Goal: Task Accomplishment & Management: Complete application form

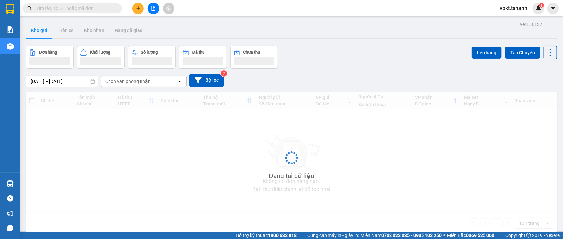
click at [136, 10] on icon "plus" at bounding box center [138, 8] width 5 height 5
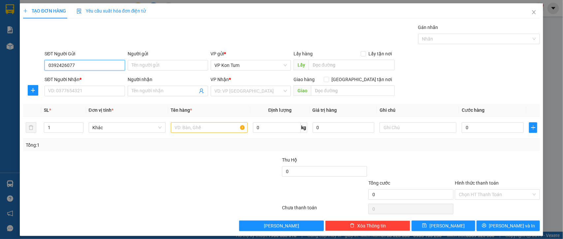
type input "0392426077"
type input "A THƯỞNG"
click at [62, 92] on input "SĐT Người Nhận *" at bounding box center [85, 91] width 80 height 11
type input "03563872620"
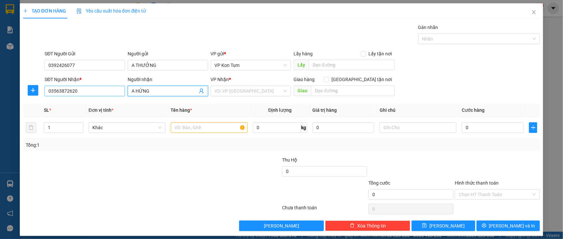
type input "A HỪNG"
click at [68, 92] on input "03563872620" at bounding box center [85, 91] width 80 height 11
type input "0356387260"
click at [220, 90] on input "search" at bounding box center [249, 91] width 68 height 10
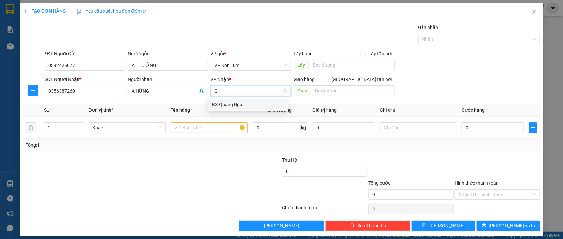
type input "QU"
click at [222, 105] on div "BX Quãng Ngãi" at bounding box center [248, 104] width 72 height 7
click at [205, 127] on input "text" at bounding box center [209, 127] width 77 height 11
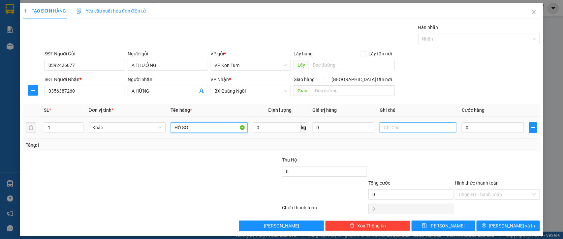
type input "HỒ SƠ"
click at [391, 127] on input "text" at bounding box center [417, 127] width 77 height 11
type input "GỌI TRƯỚC 30P"
click at [486, 126] on input "0" at bounding box center [493, 127] width 62 height 11
type input "3"
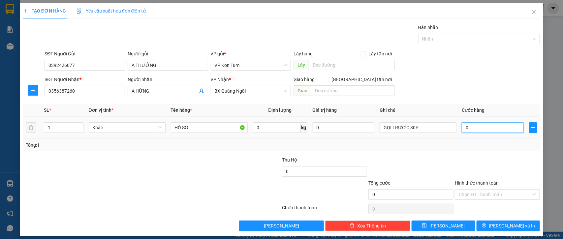
type input "3"
type input "30"
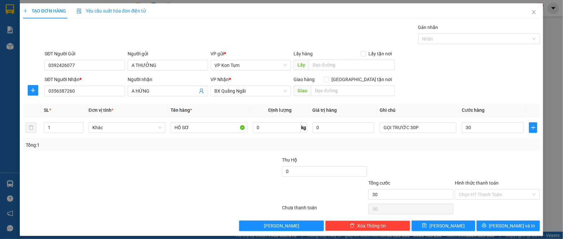
click at [477, 164] on div at bounding box center [497, 167] width 86 height 23
type input "30.000"
click at [470, 185] on label "Hình thức thanh toán" at bounding box center [477, 182] width 44 height 5
click at [470, 190] on input "Hình thức thanh toán" at bounding box center [495, 195] width 73 height 10
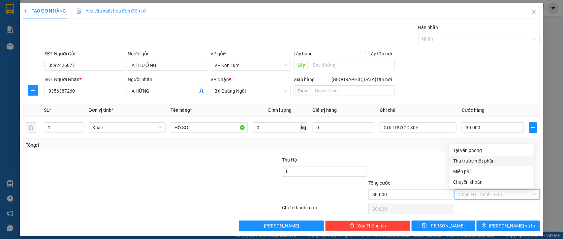
click at [471, 149] on div "Tại văn phòng" at bounding box center [491, 150] width 76 height 7
type input "0"
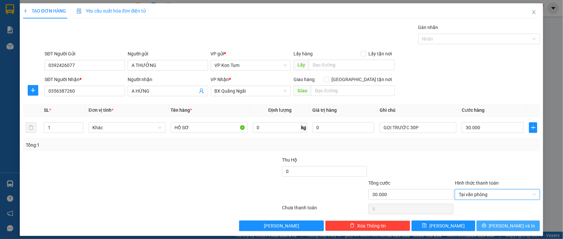
drag, startPoint x: 483, startPoint y: 224, endPoint x: 432, endPoint y: 64, distance: 167.9
click at [483, 224] on button "Lưu và In" at bounding box center [507, 226] width 63 height 11
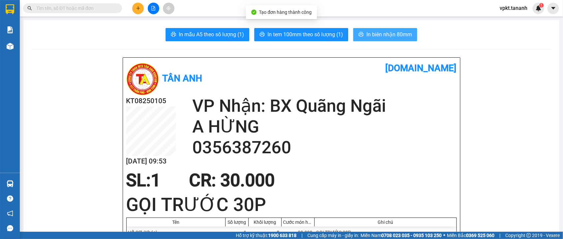
click at [358, 36] on icon "printer" at bounding box center [360, 34] width 5 height 5
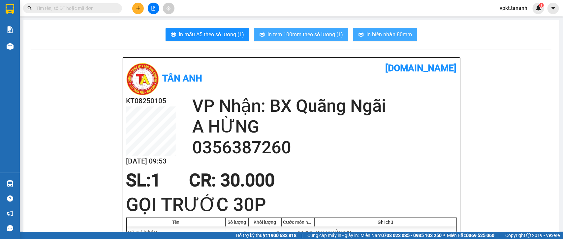
click at [316, 35] on span "In tem 100mm theo số lượng (1)" at bounding box center [304, 34] width 75 height 8
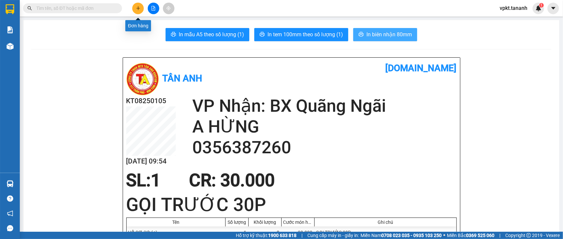
click at [133, 11] on button at bounding box center [138, 9] width 12 height 12
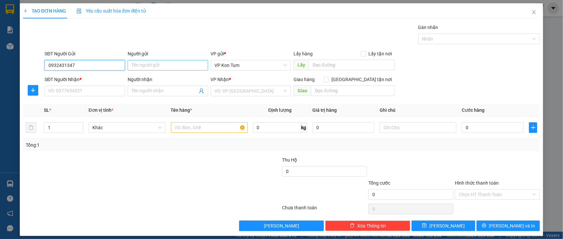
type input "0932431347"
drag, startPoint x: 151, startPoint y: 68, endPoint x: 135, endPoint y: 73, distance: 16.3
click at [151, 68] on input "Người gửi" at bounding box center [168, 65] width 80 height 11
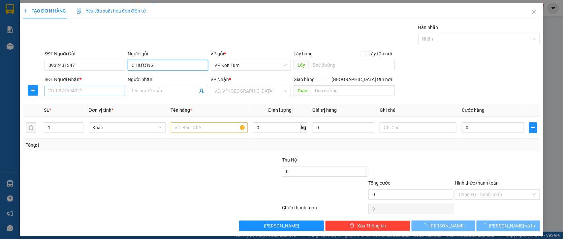
type input "C HƯƠNG"
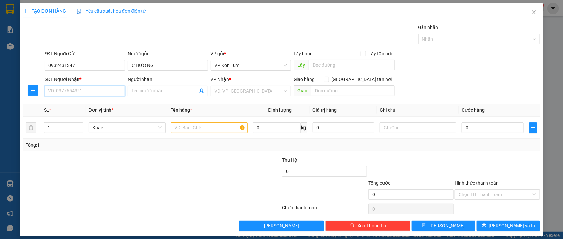
click at [99, 88] on input "SĐT Người Nhận *" at bounding box center [85, 91] width 80 height 11
type input "0986968177"
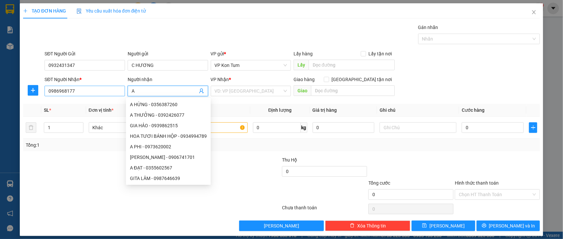
type input "A"
click at [57, 96] on input "0986968177" at bounding box center [85, 91] width 80 height 11
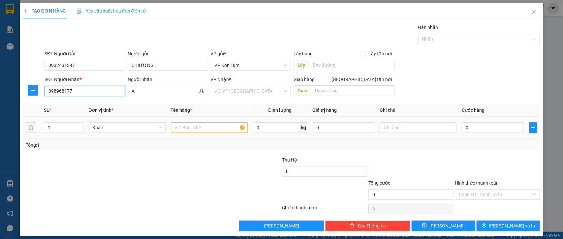
type input "098968177"
click at [220, 122] on input "text" at bounding box center [209, 127] width 77 height 11
type input "HỒ SƠ"
click at [63, 95] on input "098968177" at bounding box center [85, 91] width 80 height 11
type input "0989689177"
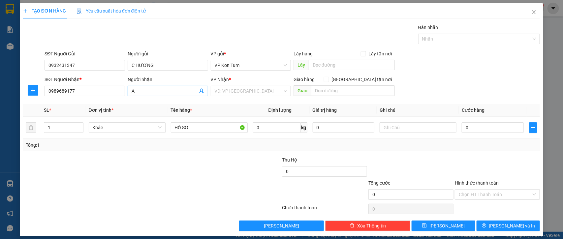
click at [138, 89] on input "A" at bounding box center [165, 90] width 66 height 7
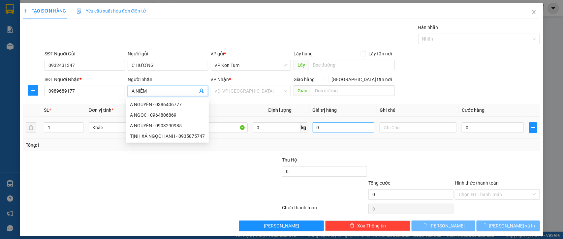
type input "A NIÊM"
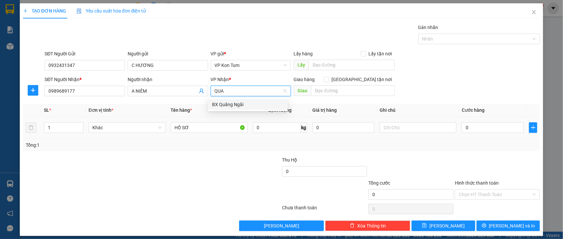
type input "QUAN"
click at [242, 104] on div "BX Quãng Ngãi" at bounding box center [248, 104] width 72 height 7
click at [471, 125] on input "0" at bounding box center [493, 127] width 62 height 11
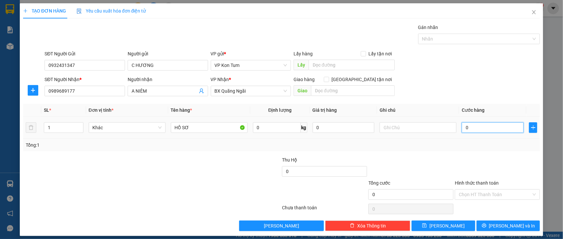
type input "3"
type input "30"
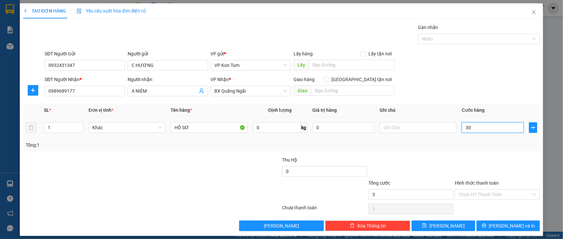
type input "30"
type input "300"
type input "3.000"
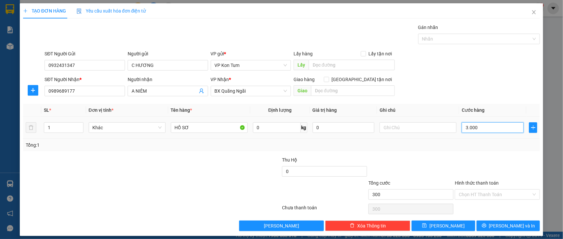
type input "3.000"
type input "30.000"
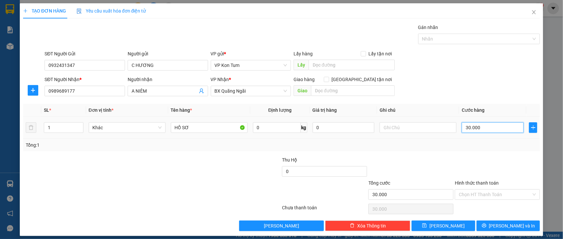
type input "30.000"
drag, startPoint x: 441, startPoint y: 158, endPoint x: 433, endPoint y: 139, distance: 20.5
click at [441, 158] on div at bounding box center [411, 167] width 86 height 23
drag, startPoint x: 446, startPoint y: 205, endPoint x: 450, endPoint y: 201, distance: 5.4
click at [446, 205] on input "30.000" at bounding box center [410, 209] width 85 height 11
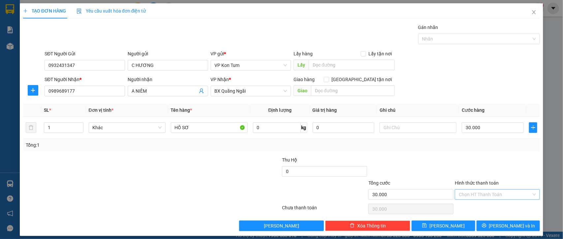
click at [459, 197] on input "Hình thức thanh toán" at bounding box center [495, 195] width 73 height 10
click at [474, 149] on div "Tại văn phòng" at bounding box center [491, 150] width 76 height 7
type input "0"
click at [387, 128] on input "text" at bounding box center [417, 127] width 77 height 11
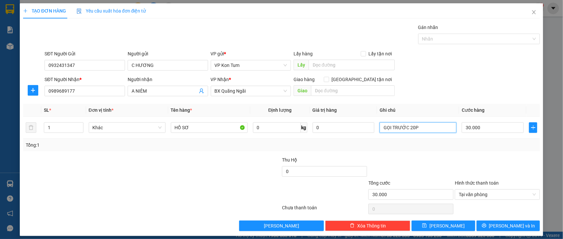
type input "GỌI TRƯỚC 20P"
click at [431, 162] on div at bounding box center [411, 167] width 86 height 23
click at [503, 222] on button "Lưu và In" at bounding box center [507, 226] width 63 height 11
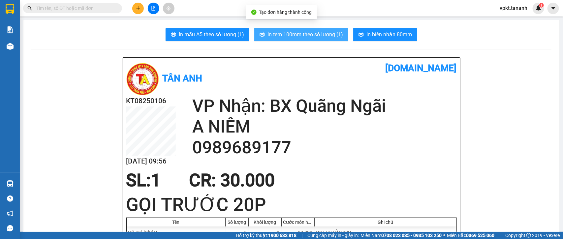
click at [328, 36] on span "In tem 100mm theo số lượng (1)" at bounding box center [304, 34] width 75 height 8
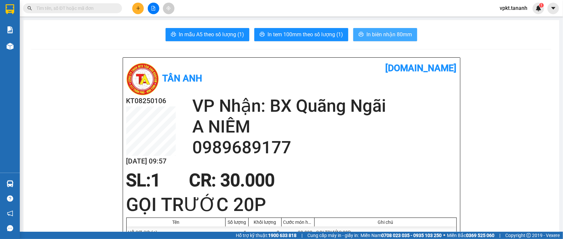
click at [369, 33] on span "In biên nhận 80mm" at bounding box center [388, 34] width 45 height 8
click at [406, 35] on span "In biên nhận 80mm" at bounding box center [388, 34] width 45 height 8
